Goal: Task Accomplishment & Management: Manage account settings

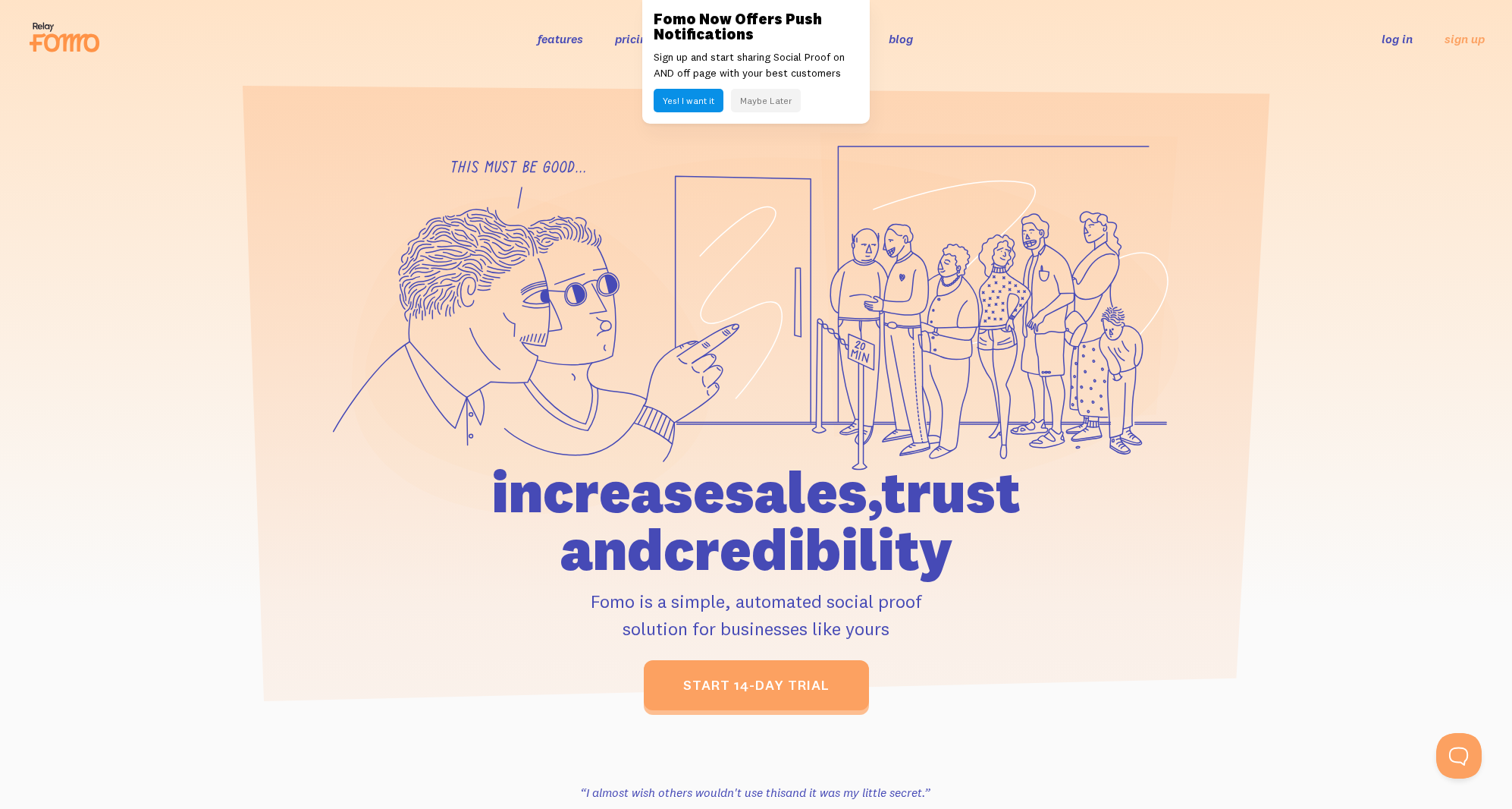
click at [1405, 36] on link "log in" at bounding box center [1397, 38] width 31 height 15
click at [768, 106] on button "Maybe Later" at bounding box center [765, 100] width 69 height 23
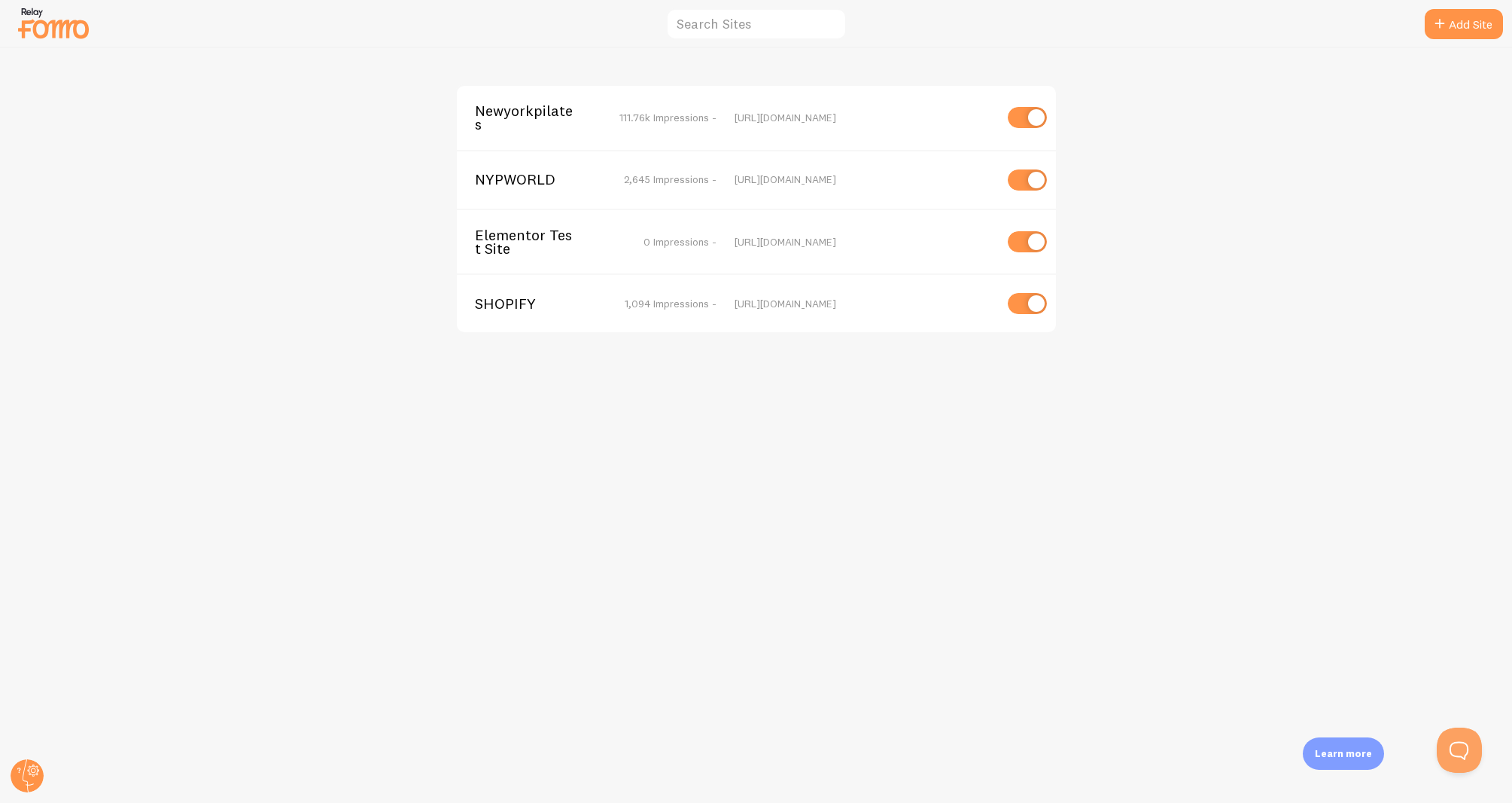
click at [534, 112] on span "Newyorkpilates" at bounding box center [535, 117] width 121 height 28
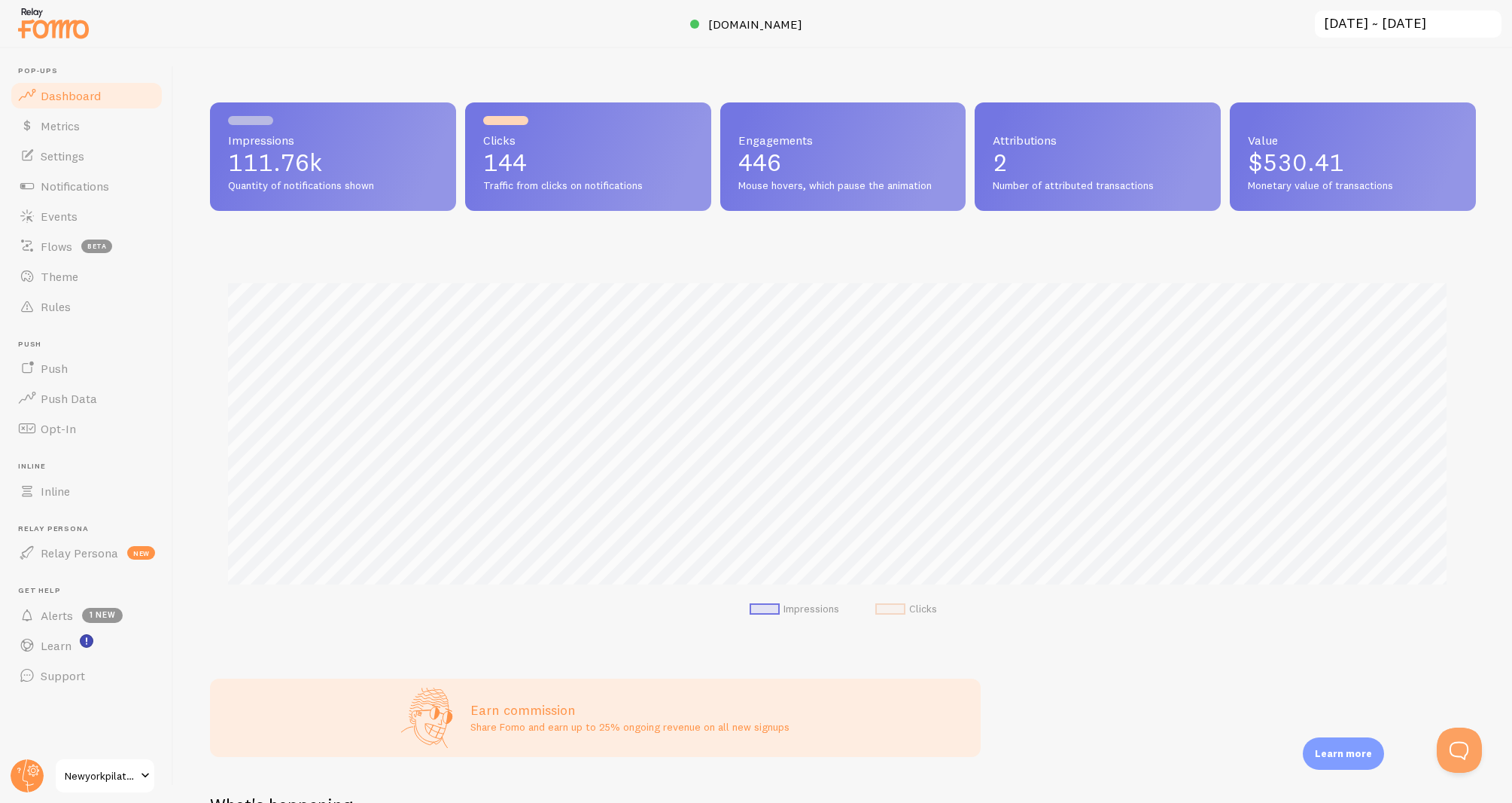
scroll to position [396, 1254]
click at [65, 153] on span "Settings" at bounding box center [62, 156] width 44 height 15
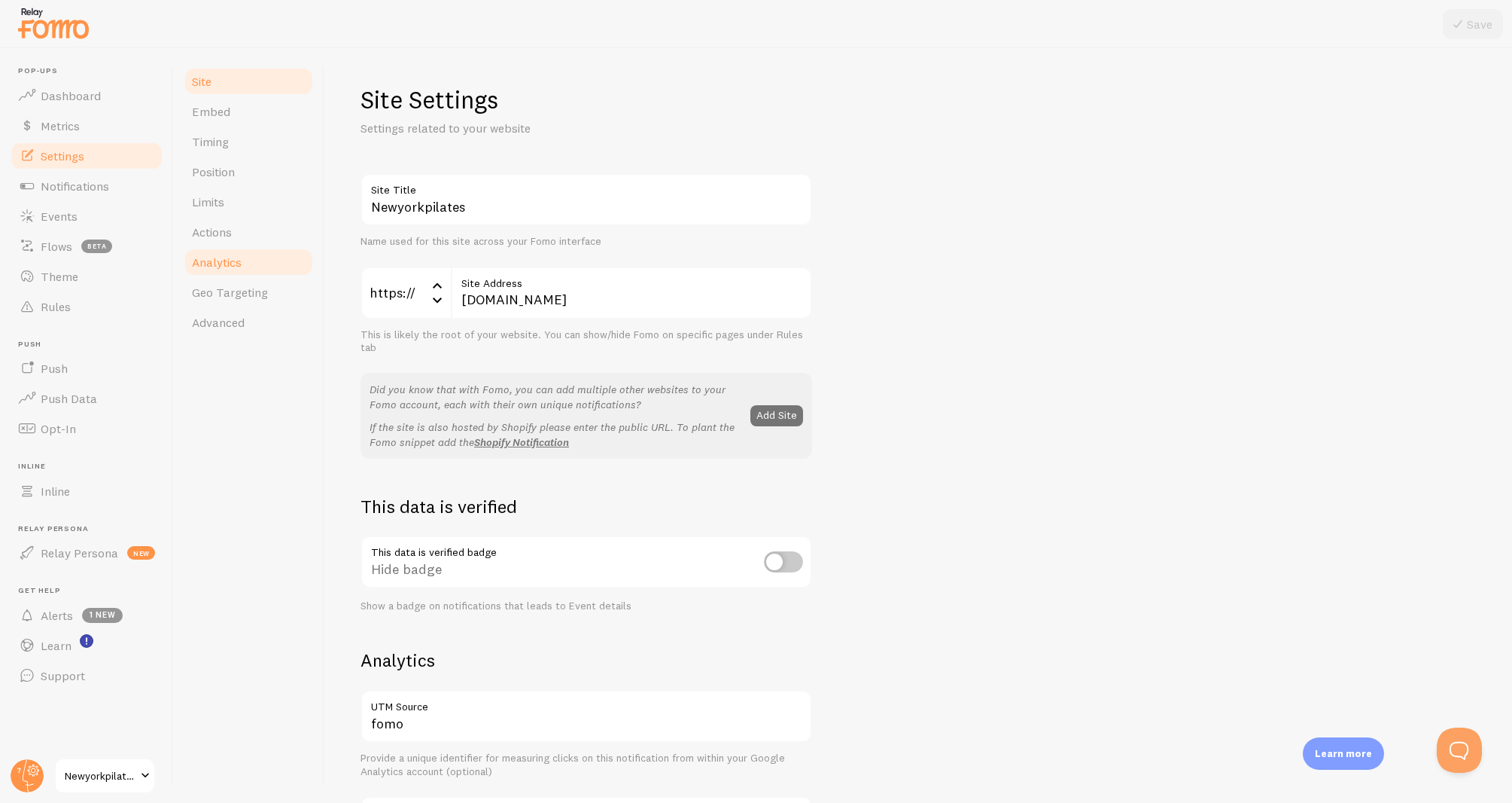
click at [225, 277] on link "Analytics" at bounding box center [248, 262] width 132 height 30
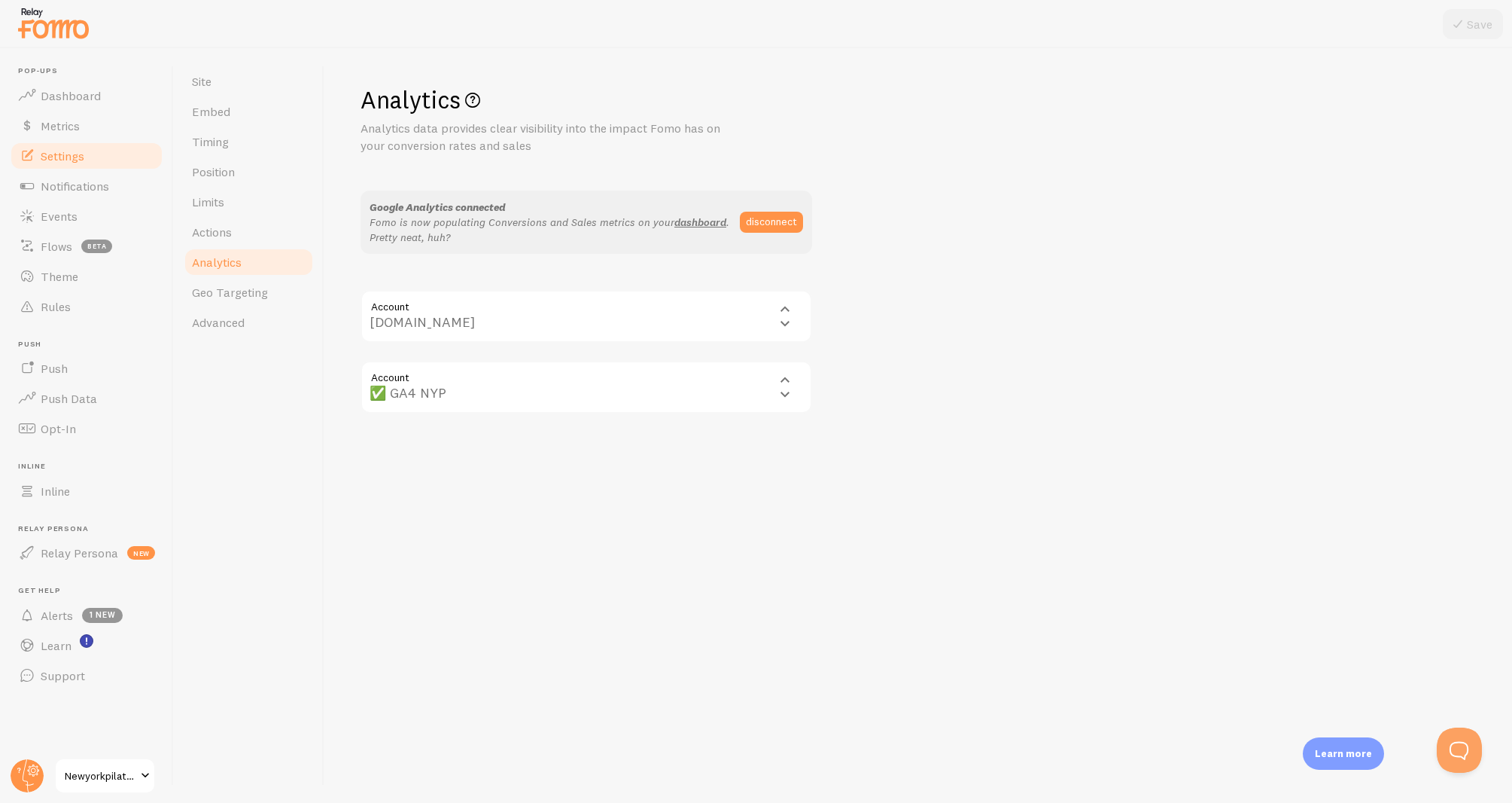
click at [221, 337] on div "Site Embed Timing Position Limits Actions Analytics Geo Targeting Advanced" at bounding box center [249, 425] width 150 height 755
click at [223, 327] on span "Advanced" at bounding box center [217, 322] width 53 height 15
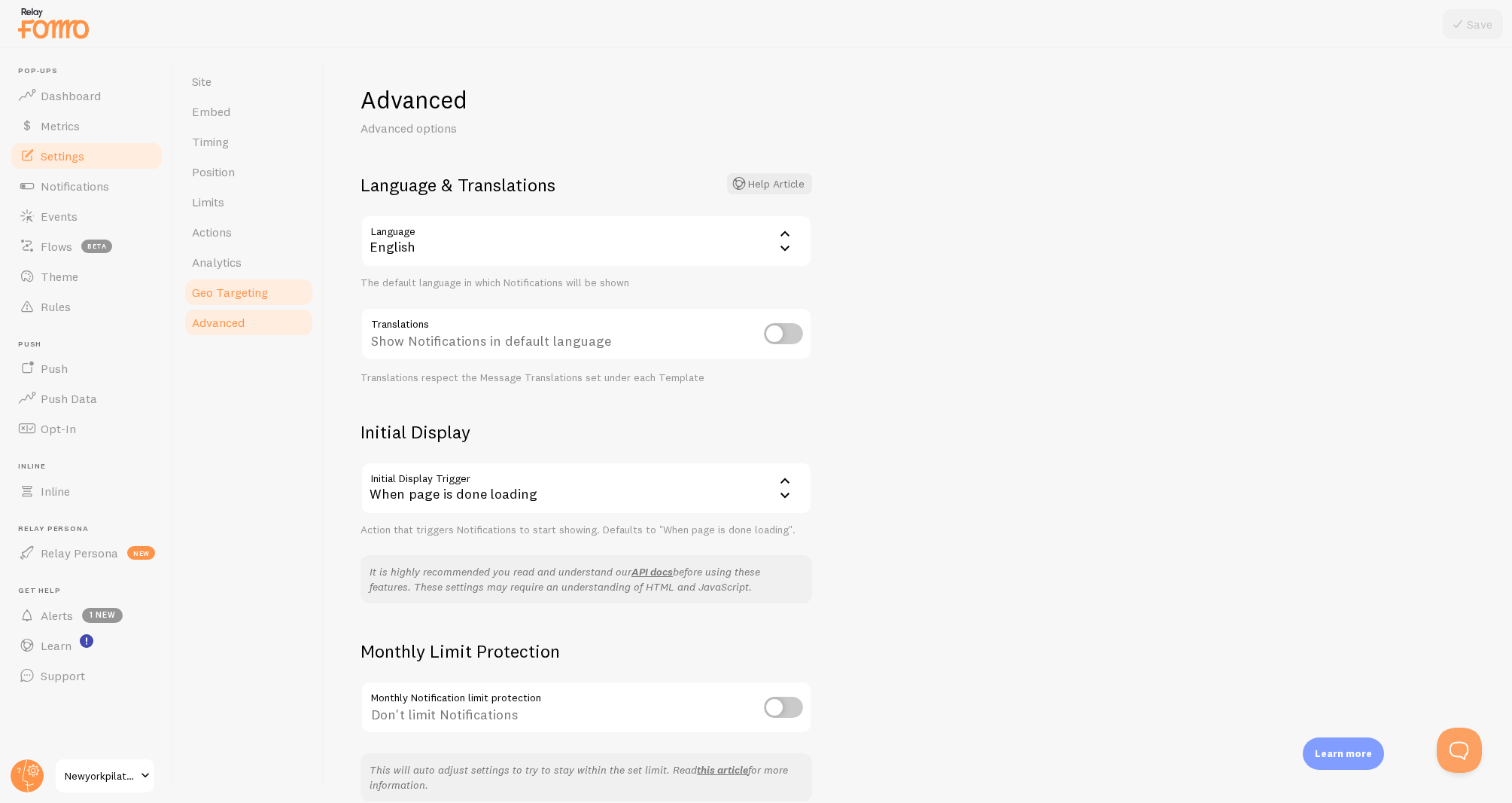
click at [225, 305] on link "Geo Targeting" at bounding box center [248, 293] width 132 height 30
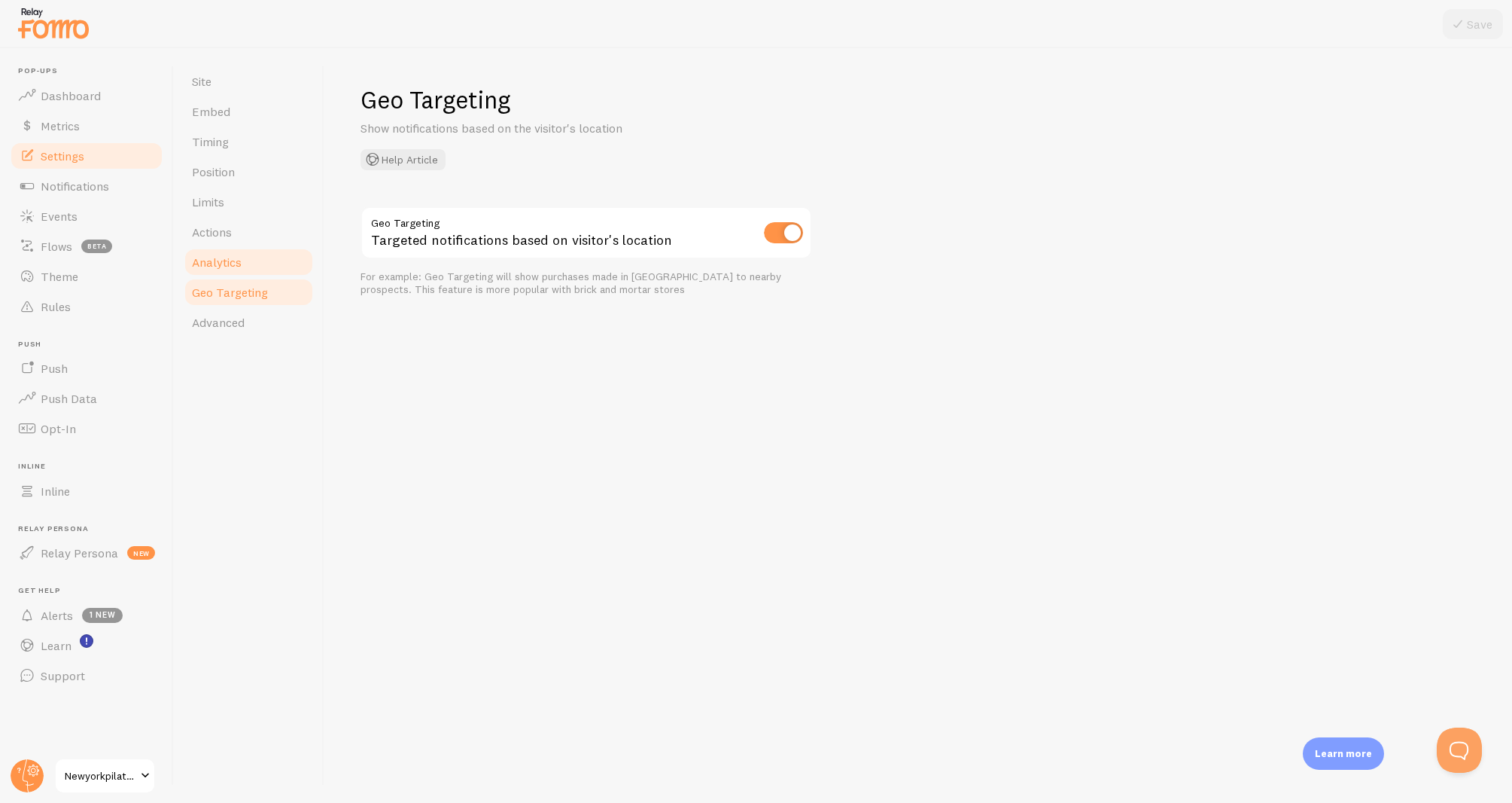
click at [225, 261] on span "Analytics" at bounding box center [217, 261] width 50 height 15
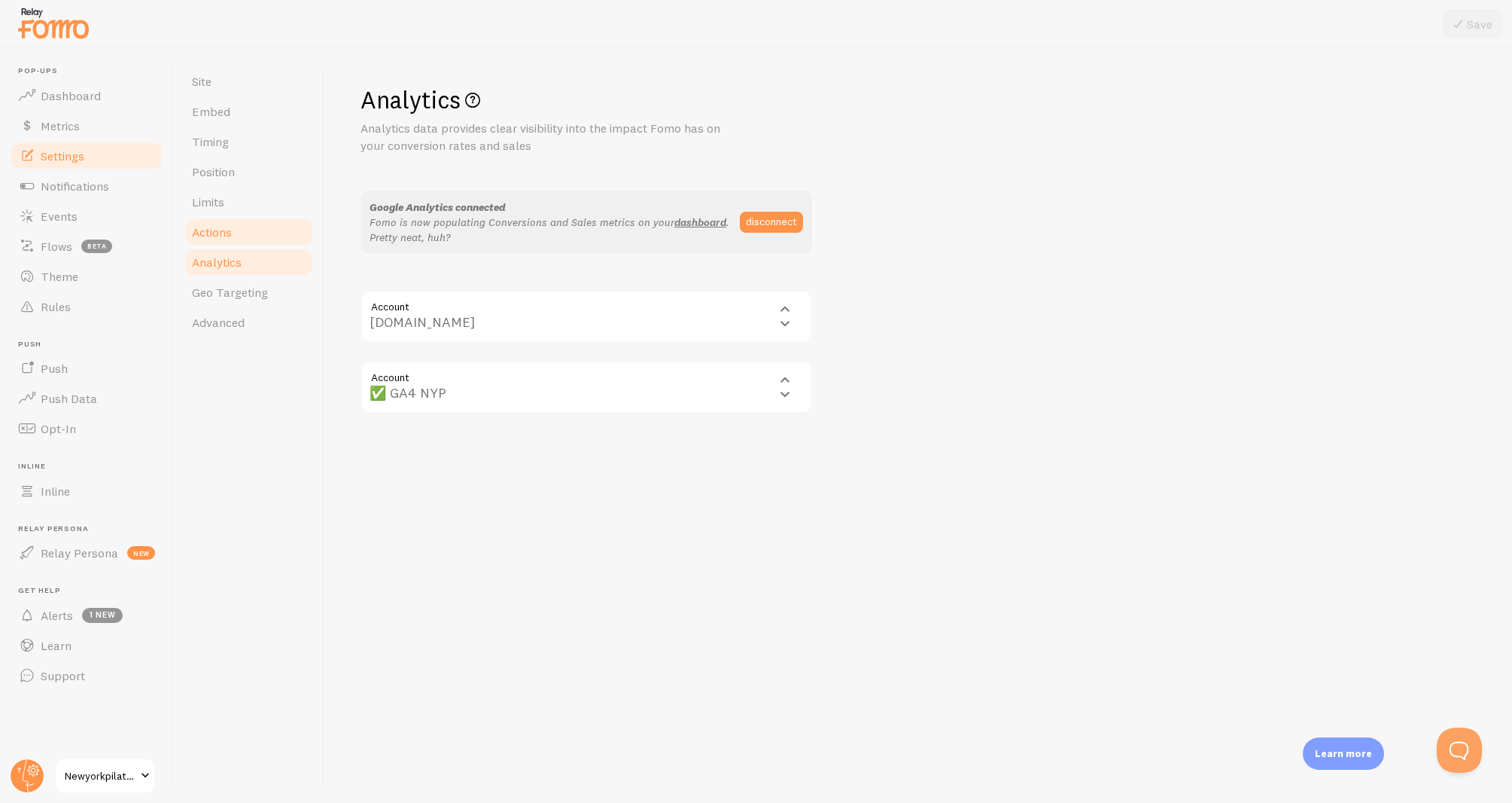
click at [225, 239] on span "Actions" at bounding box center [211, 232] width 40 height 15
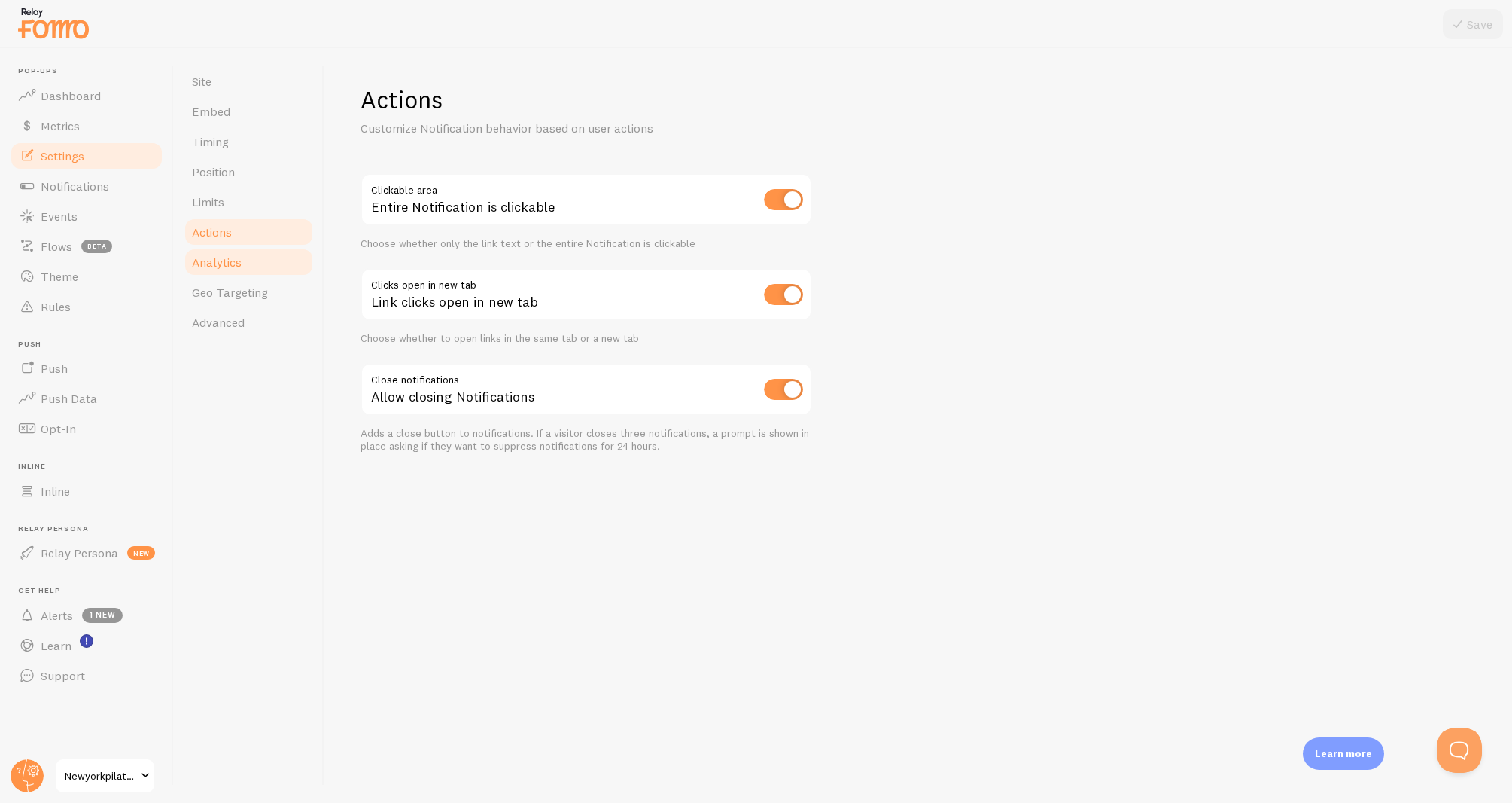
click at [230, 261] on span "Analytics" at bounding box center [217, 261] width 50 height 15
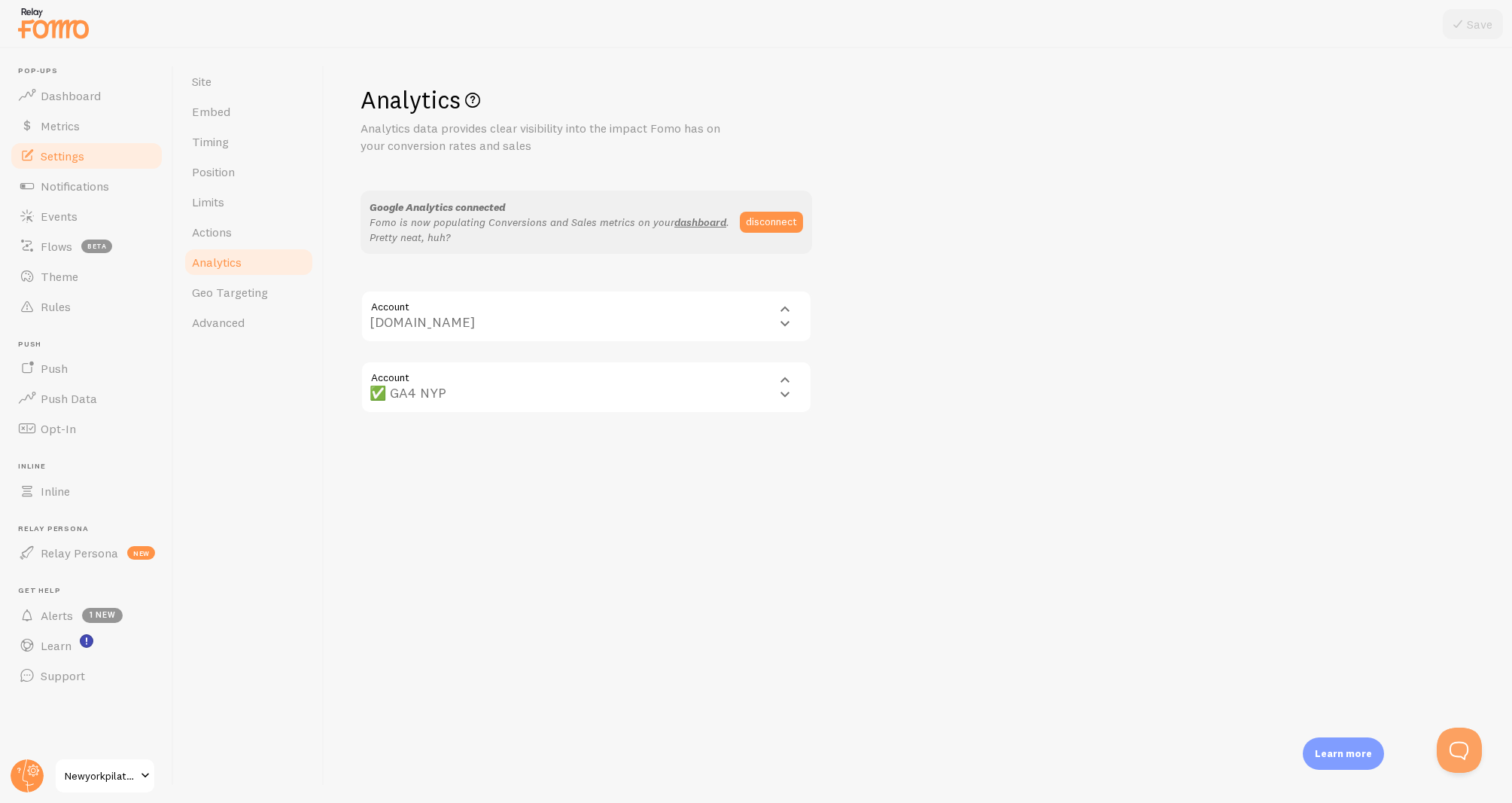
click at [782, 373] on div "Account properties/349465054 ✅ GA4 NYP ✅ GA4 NYP" at bounding box center [586, 387] width 452 height 53
click at [693, 377] on div "Account properties/349465054 ✅ GA4 NYP ✅ GA4 NYP" at bounding box center [586, 387] width 452 height 53
click at [201, 230] on span "Actions" at bounding box center [211, 232] width 40 height 15
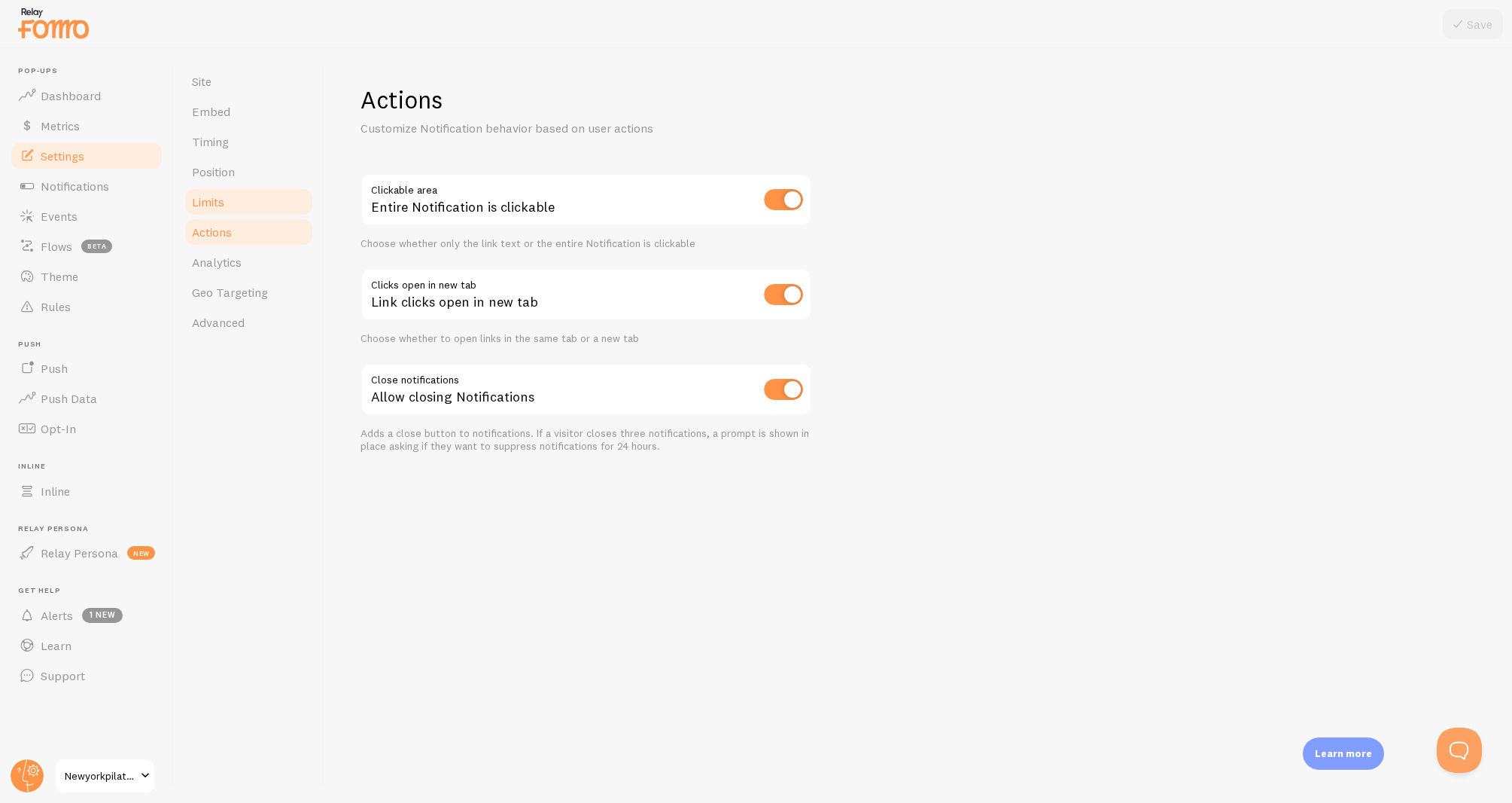
click at [205, 216] on link "Limits" at bounding box center [248, 202] width 132 height 30
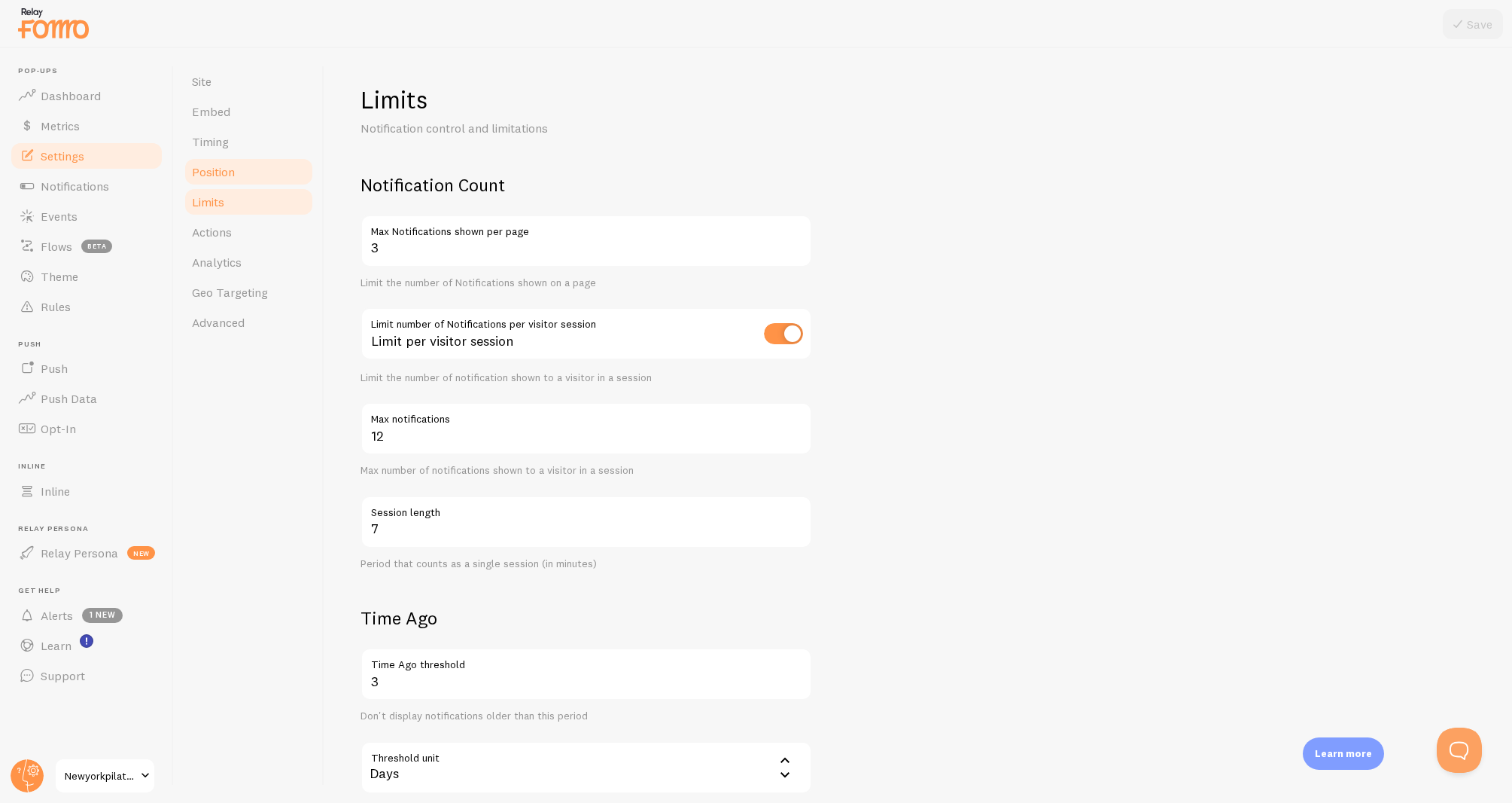
click at [222, 172] on span "Position" at bounding box center [213, 171] width 43 height 15
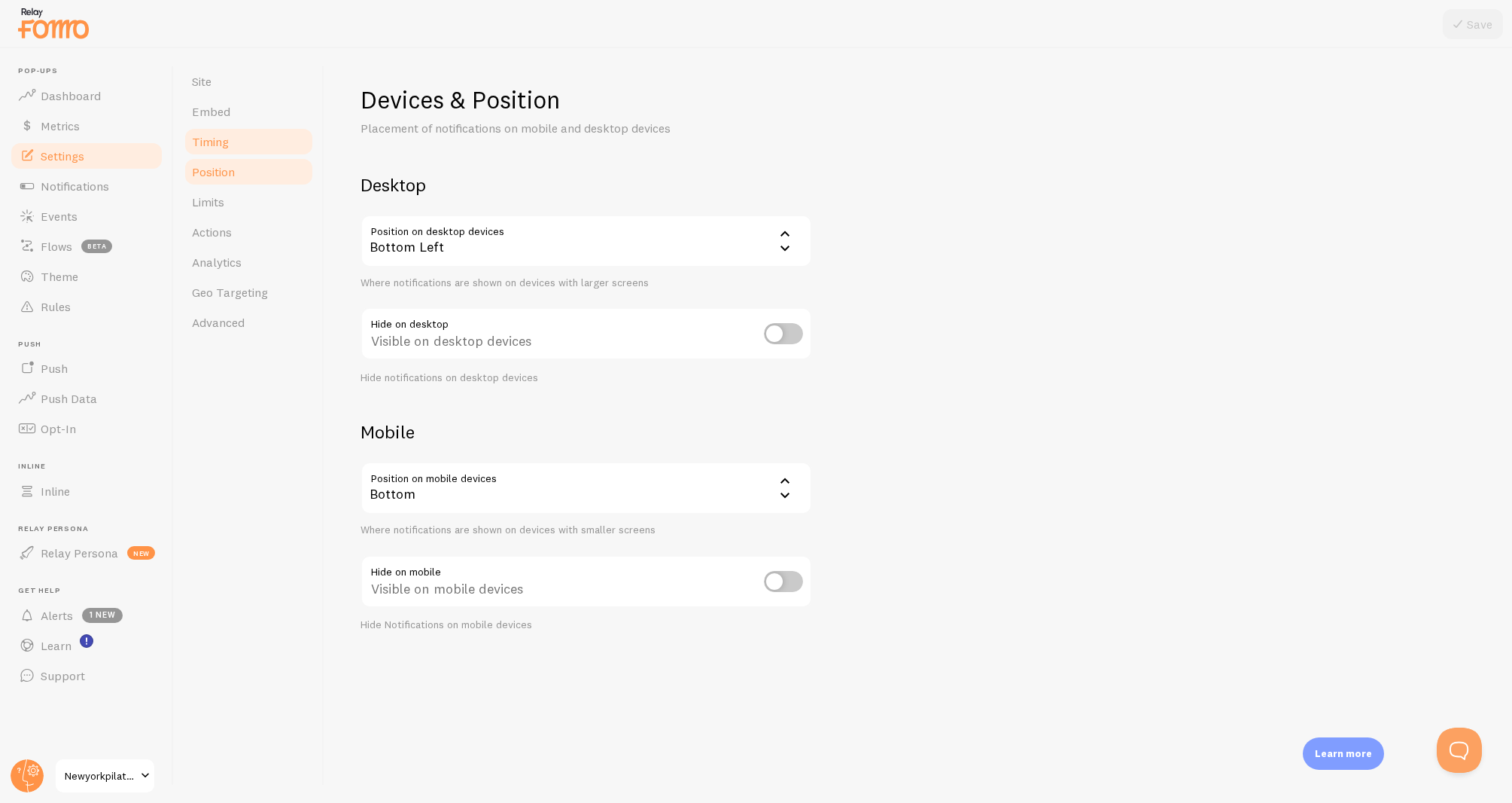
click at [226, 133] on link "Timing" at bounding box center [248, 141] width 132 height 30
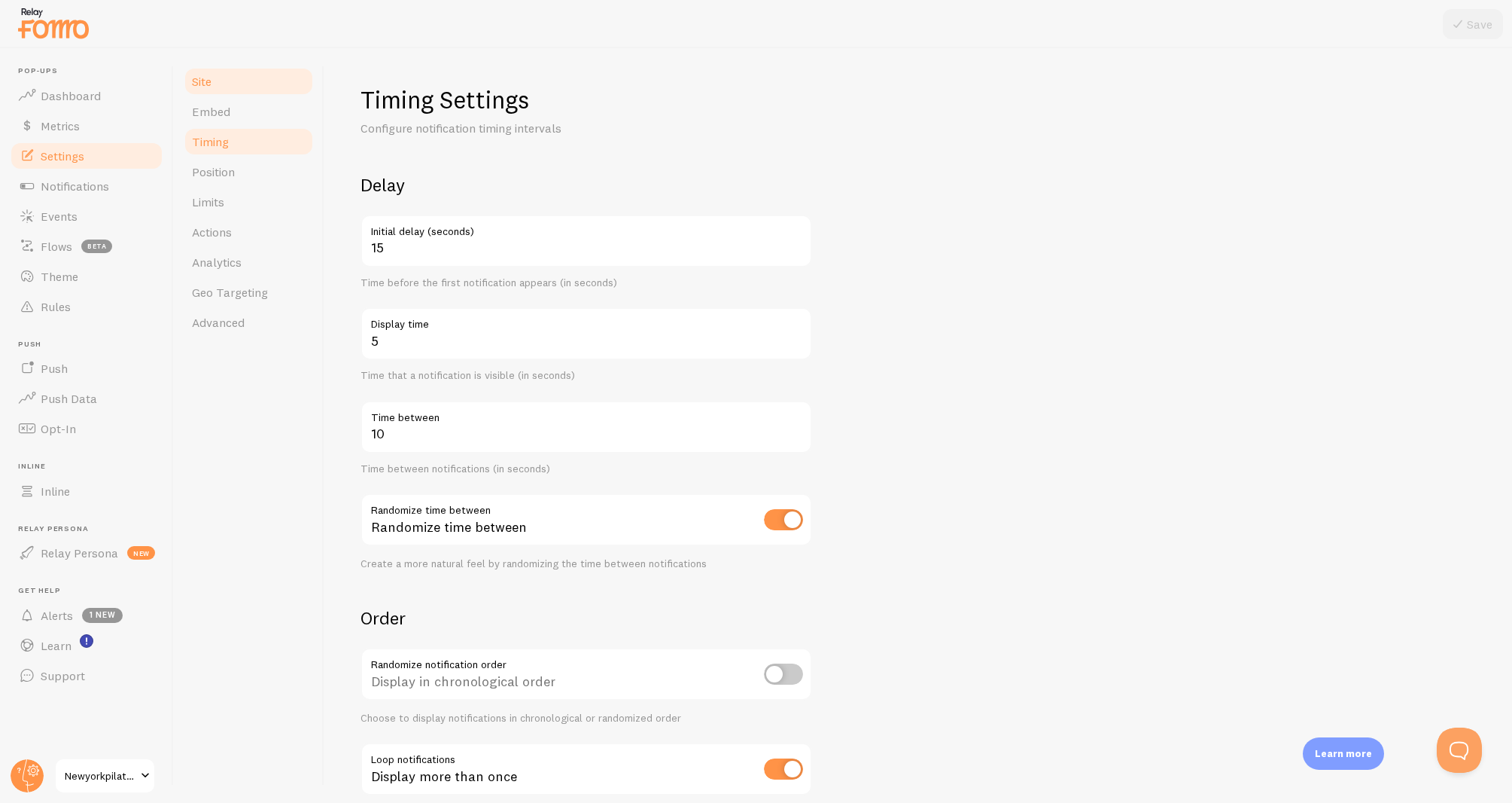
click at [225, 94] on link "Site" at bounding box center [248, 81] width 132 height 30
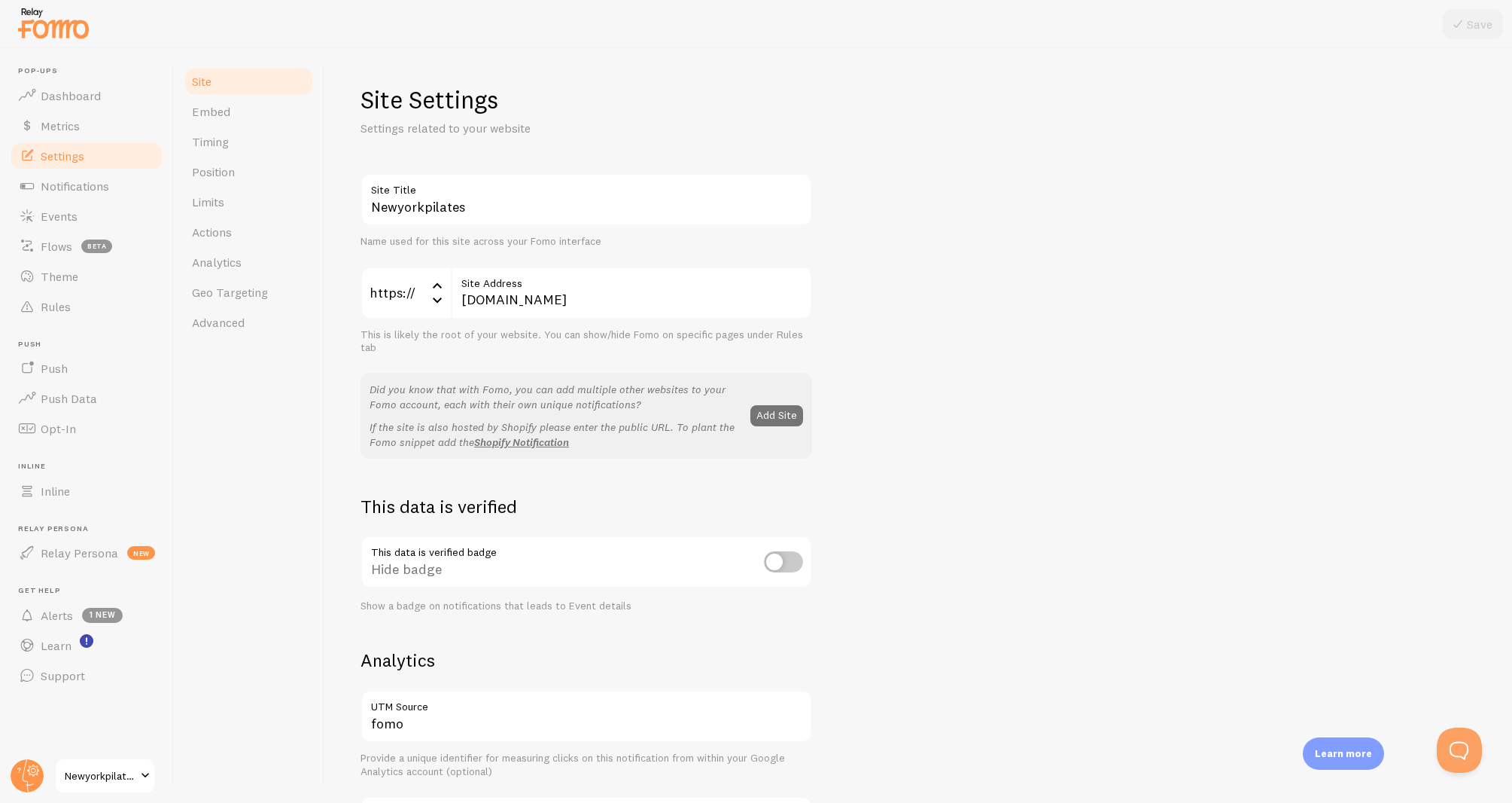
click at [1436, 733] on div "Newyorkpilates Site Title Name used for this site across your Fomo interface ht…" at bounding box center [918, 682] width 1116 height 1019
click at [1492, 763] on div "Site Settings Settings related to your website Newyorkpilates Site Title Name u…" at bounding box center [918, 425] width 1187 height 755
click at [1485, 761] on div "Site Settings Settings related to your website Newyorkpilates Site Title Name u…" at bounding box center [918, 425] width 1187 height 755
click at [1466, 756] on button "Open Beacon popover" at bounding box center [1456, 747] width 45 height 45
